Goal: Task Accomplishment & Management: Manage account settings

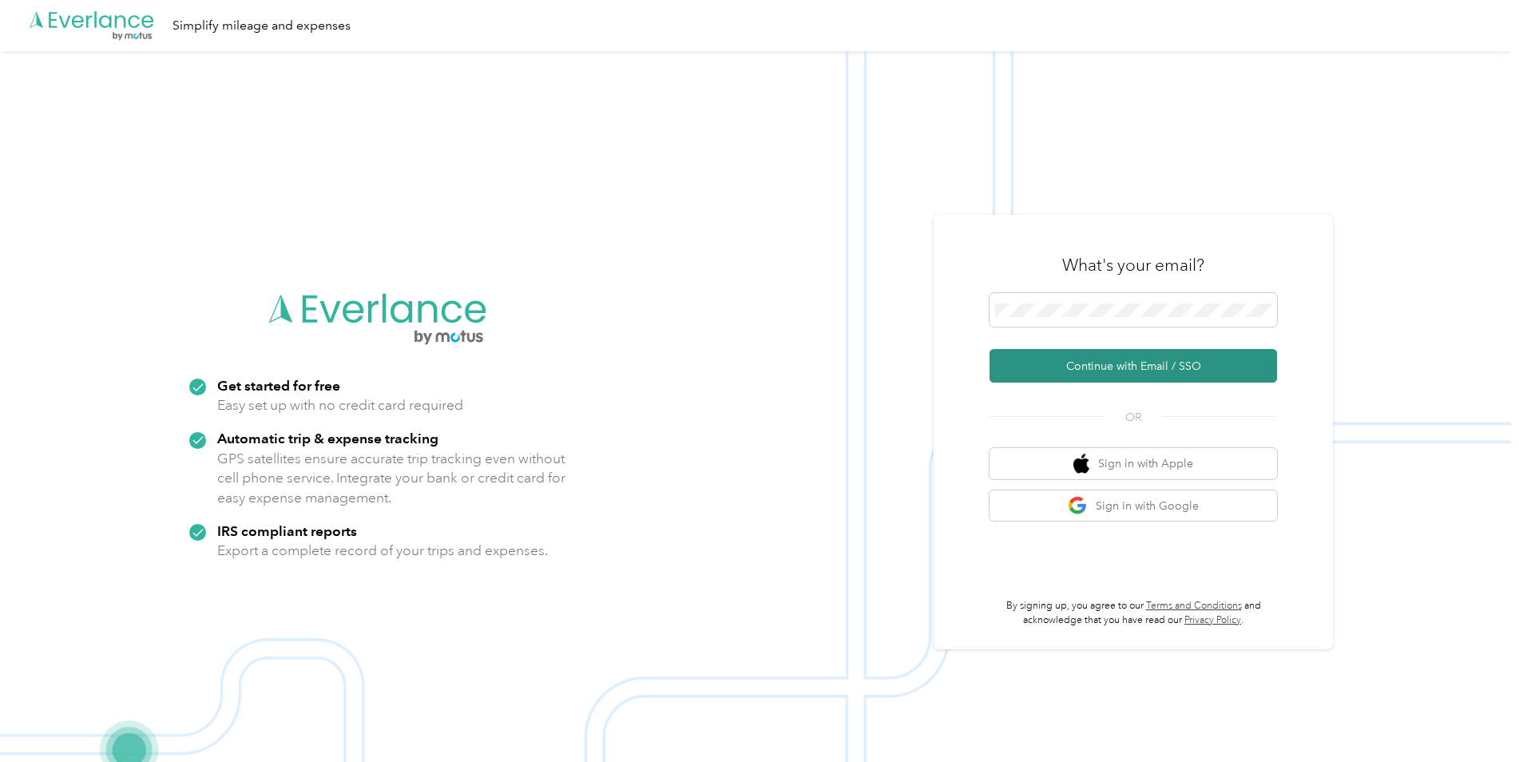
click at [1085, 363] on button "Continue with Email / SSO" at bounding box center [1133, 366] width 288 height 34
click at [1083, 319] on span at bounding box center [1133, 310] width 288 height 34
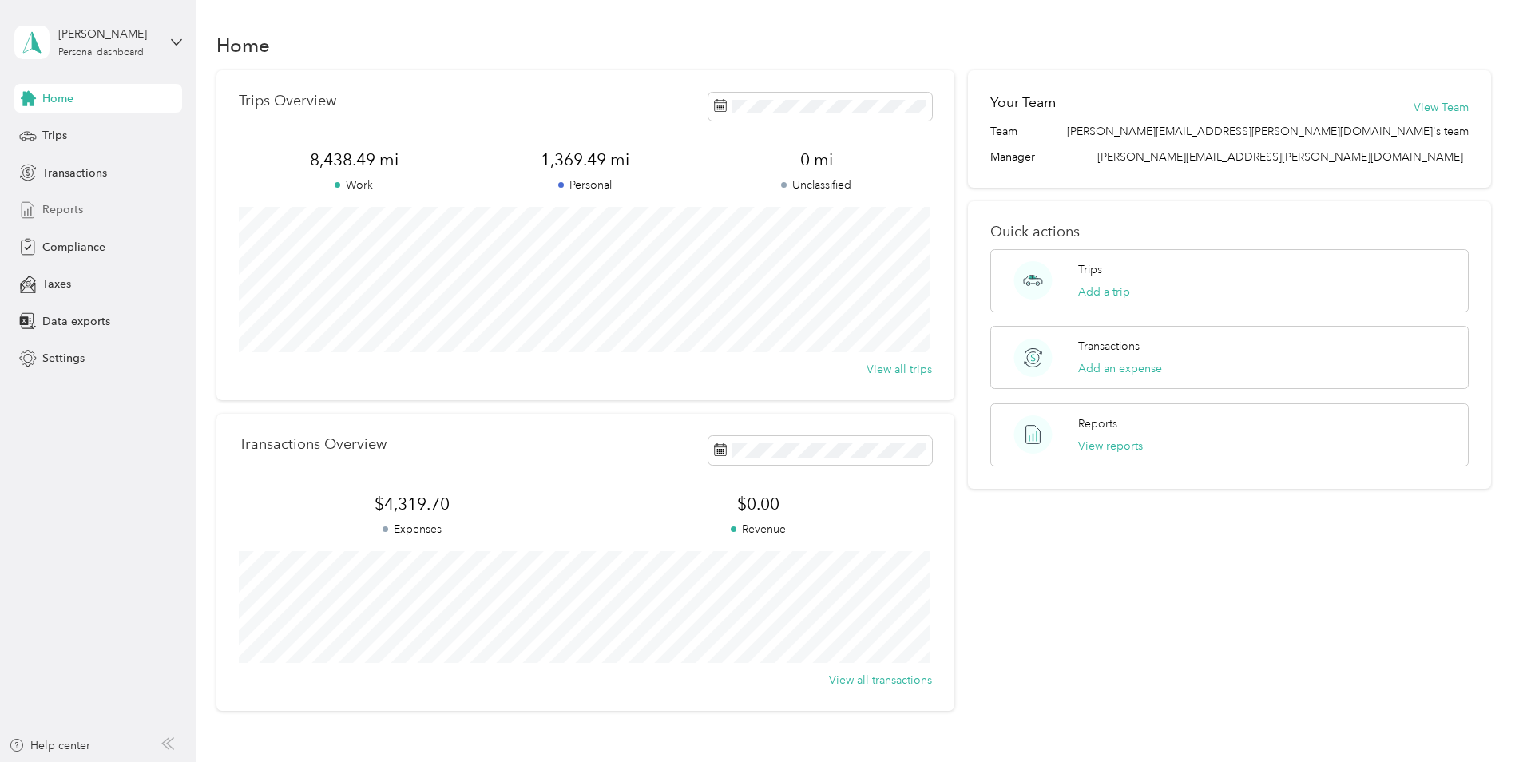
click at [54, 216] on span "Reports" at bounding box center [62, 209] width 41 height 17
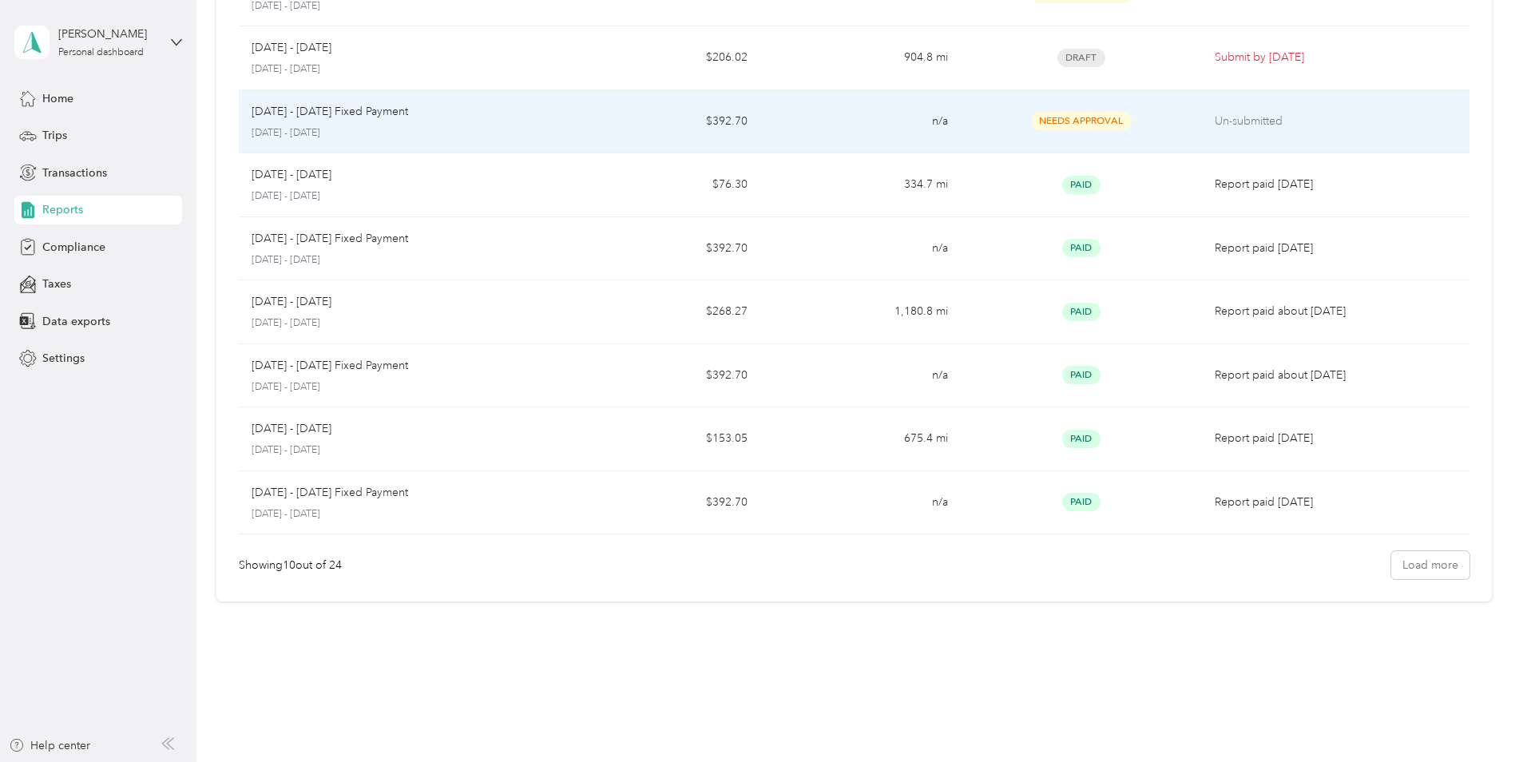
scroll to position [274, 0]
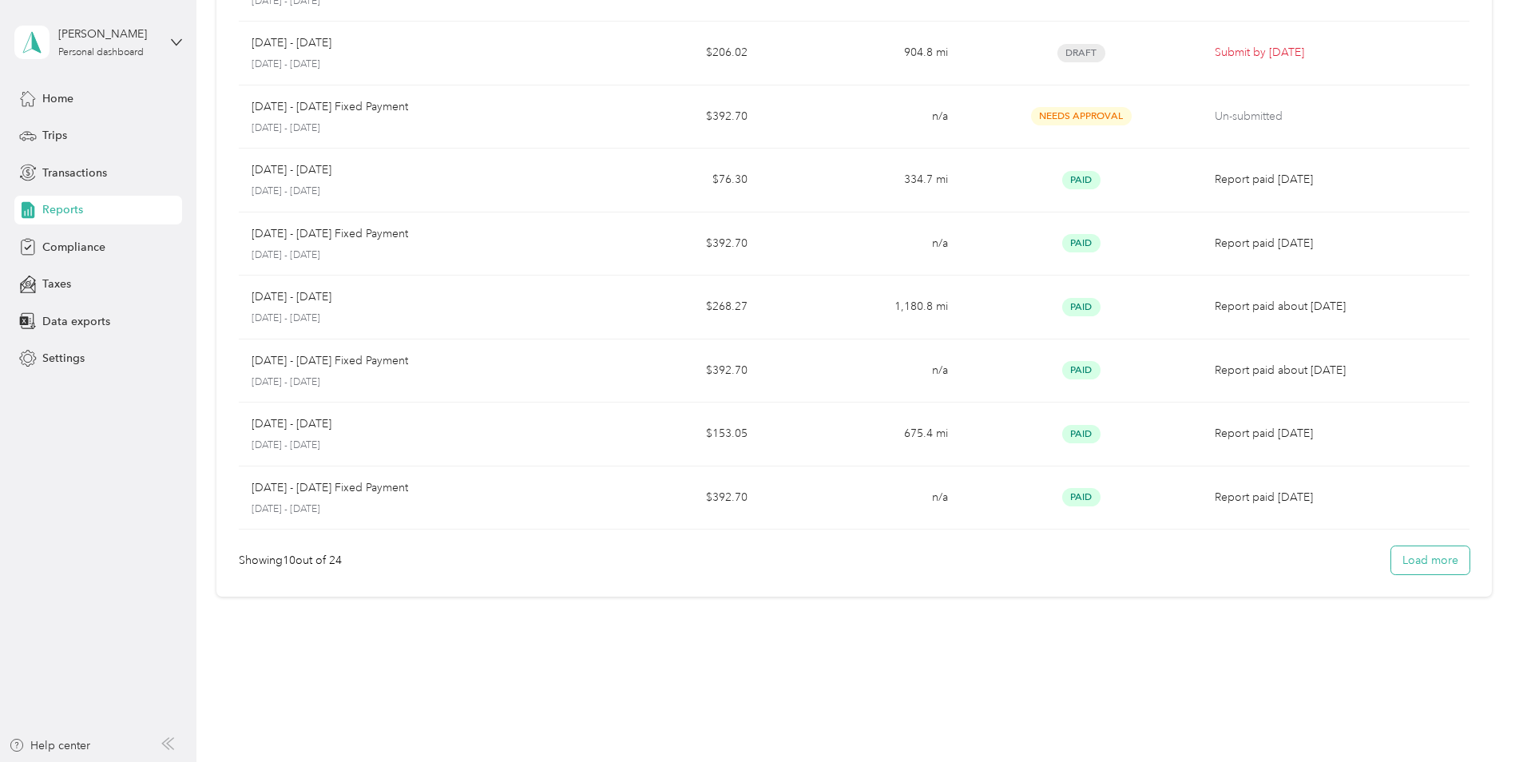
click at [1422, 565] on button "Load more" at bounding box center [1430, 560] width 78 height 28
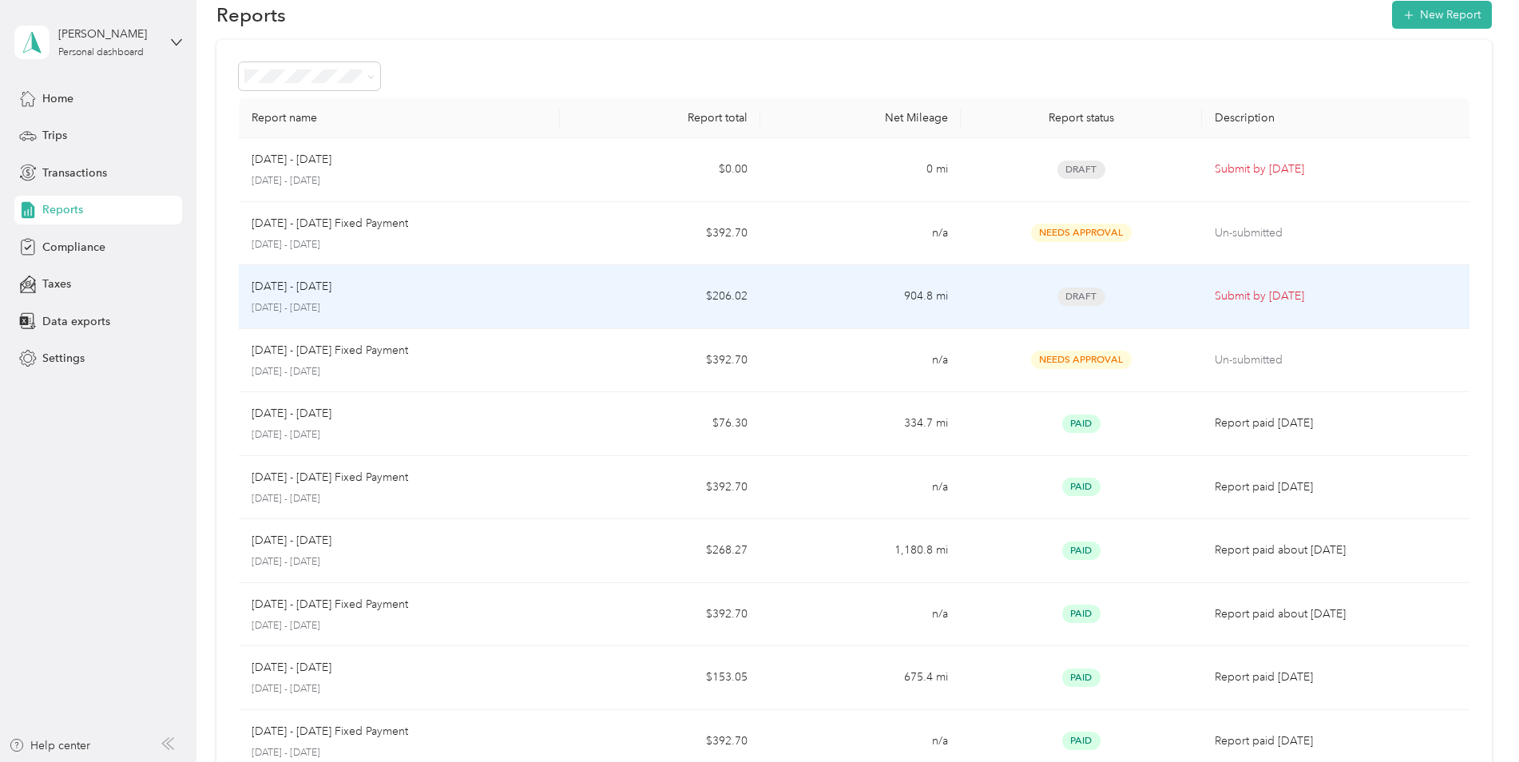
scroll to position [0, 0]
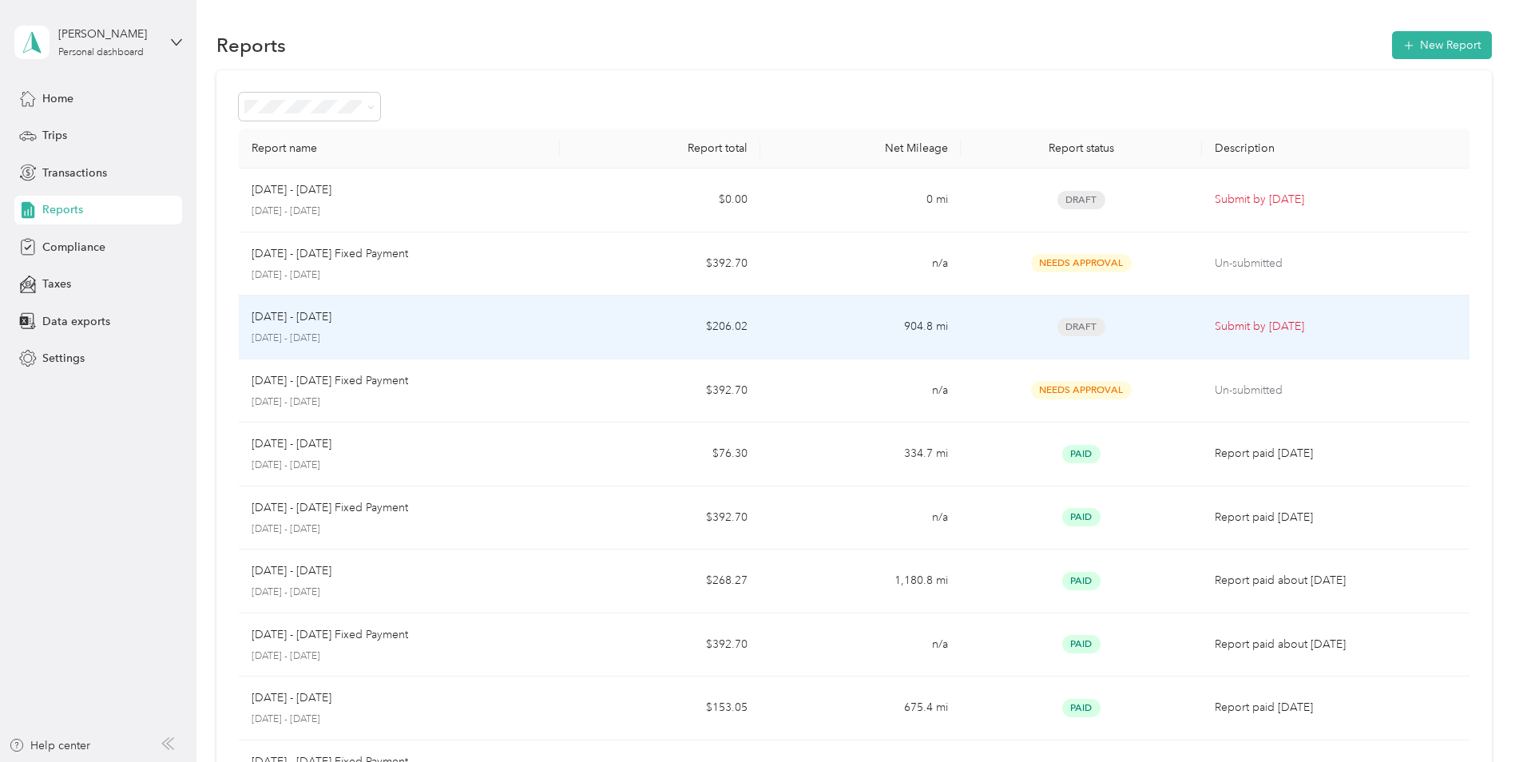
click at [1251, 325] on p "Submit by Oct. 4, 2025" at bounding box center [1336, 327] width 242 height 18
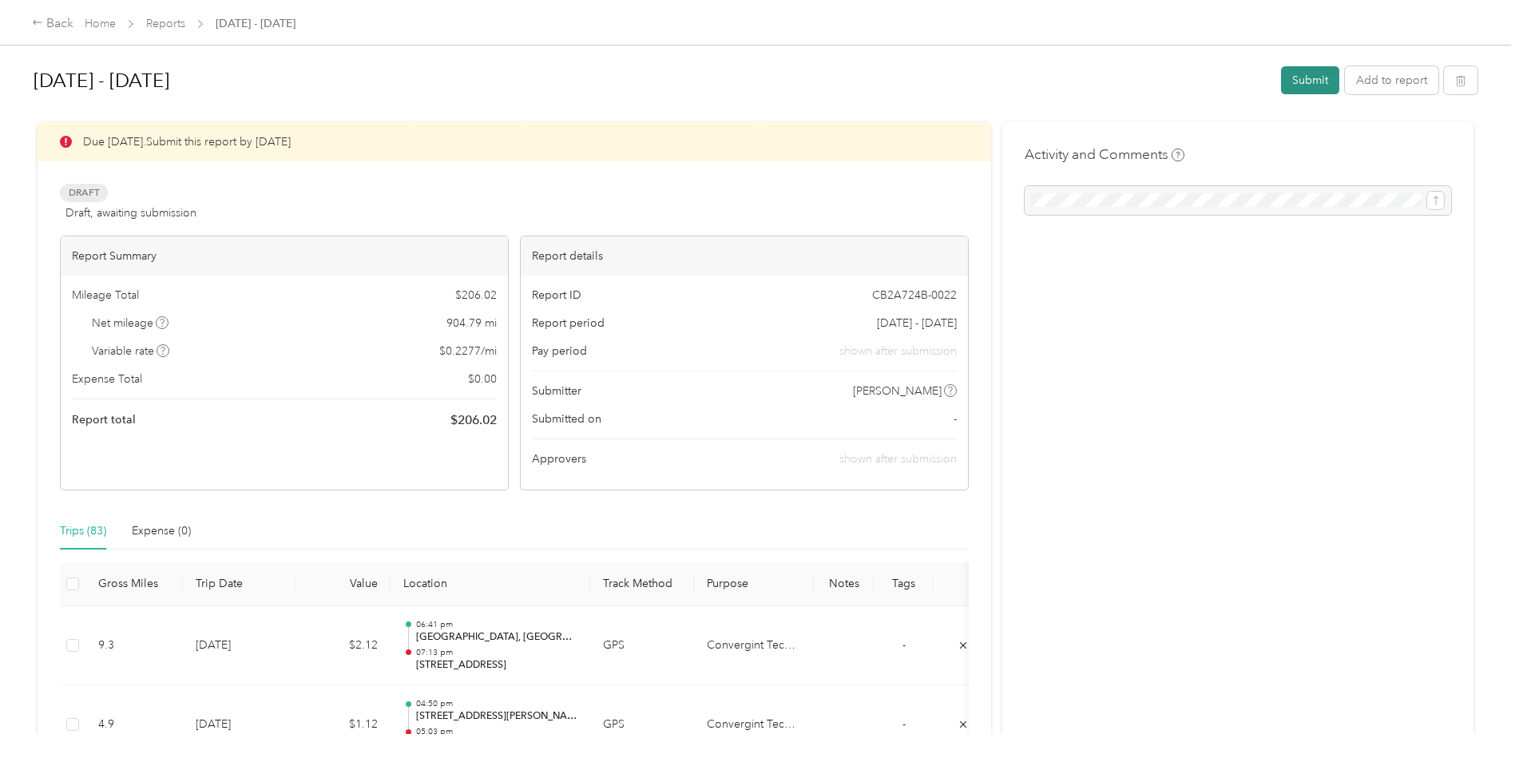
click at [1303, 89] on button "Submit" at bounding box center [1310, 80] width 58 height 28
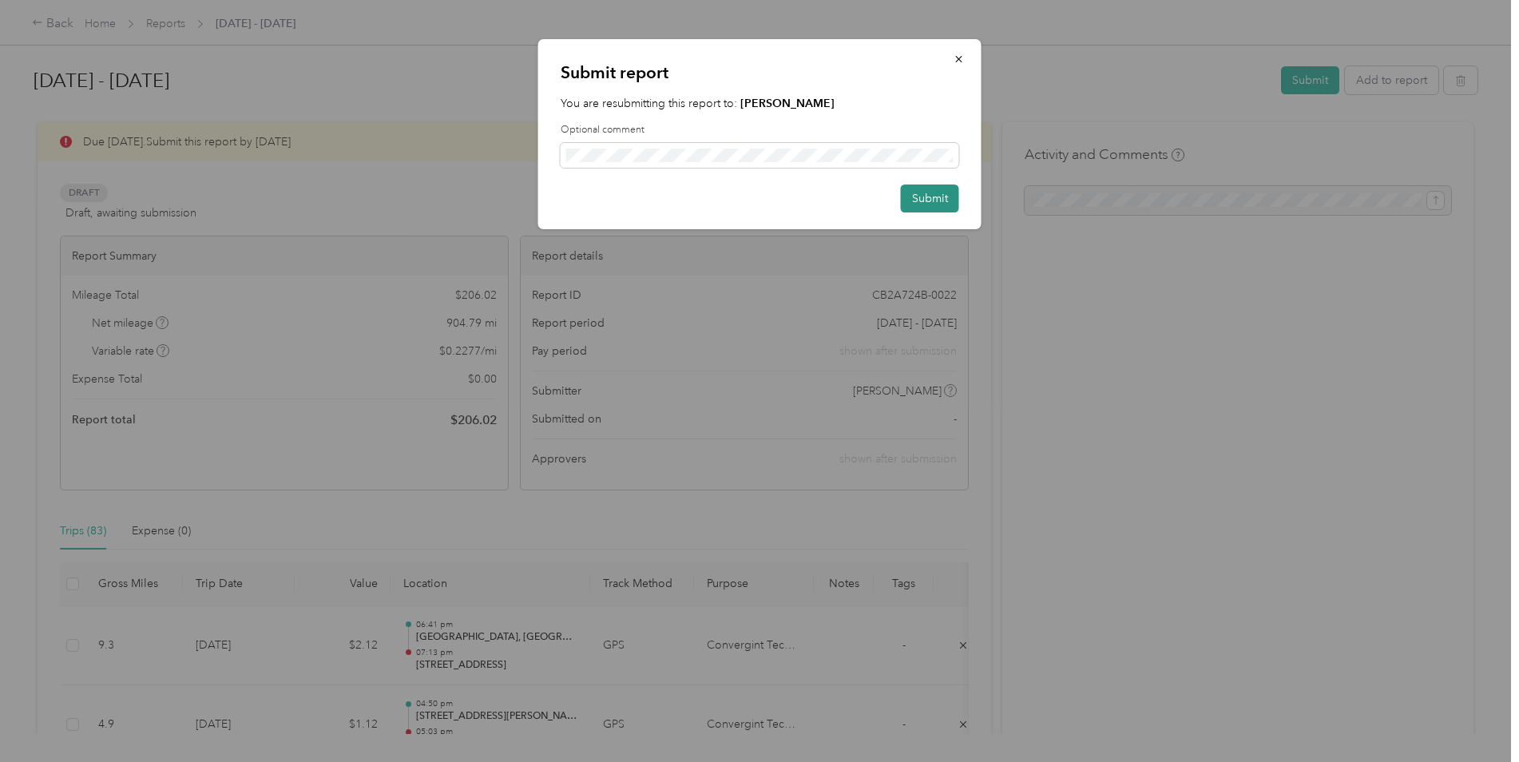
click at [926, 193] on button "Submit" at bounding box center [930, 198] width 58 height 28
